Goal: Information Seeking & Learning: Learn about a topic

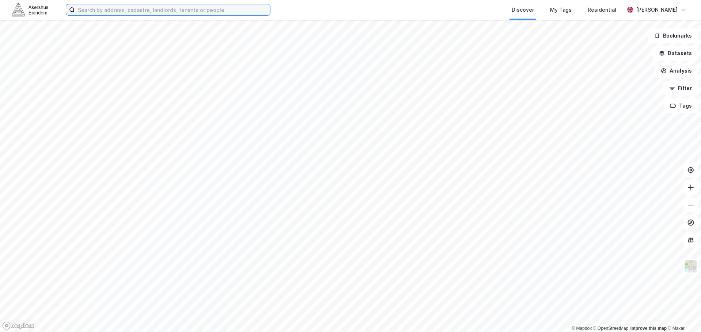
click at [126, 6] on input at bounding box center [172, 9] width 195 height 11
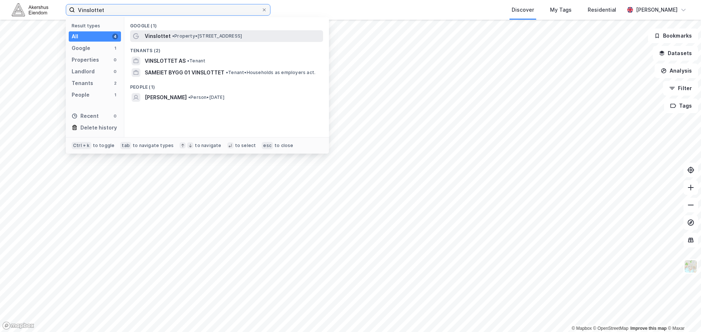
type input "Vinslottet"
click at [169, 34] on span "Vinslottet" at bounding box center [158, 36] width 26 height 9
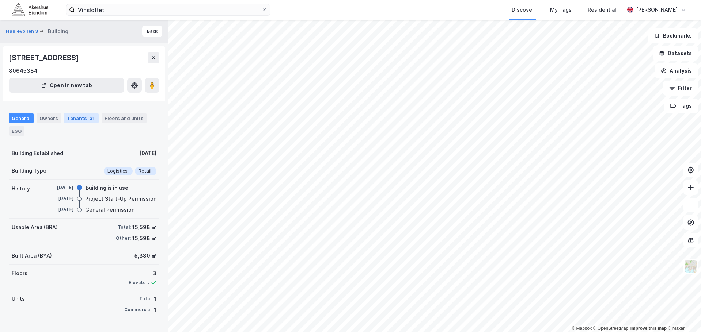
click at [76, 114] on div "Tenants 21" at bounding box center [81, 118] width 35 height 10
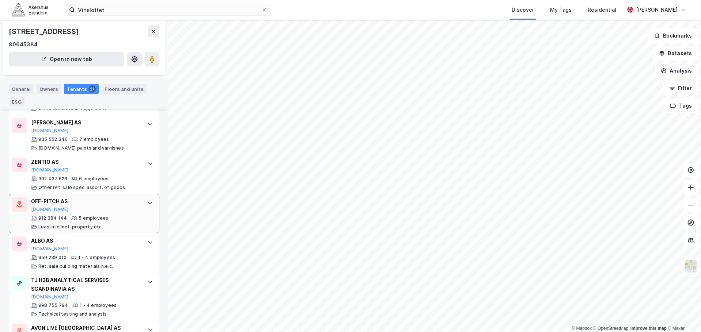
scroll to position [584, 0]
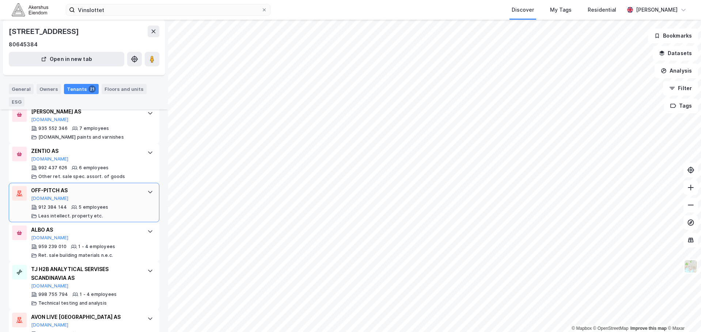
click at [125, 186] on div "OFF-PITCH AS [DOMAIN_NAME]" at bounding box center [85, 193] width 109 height 15
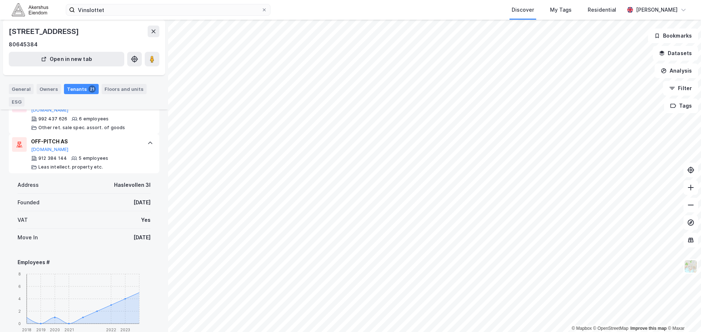
scroll to position [621, 0]
